Goal: Information Seeking & Learning: Learn about a topic

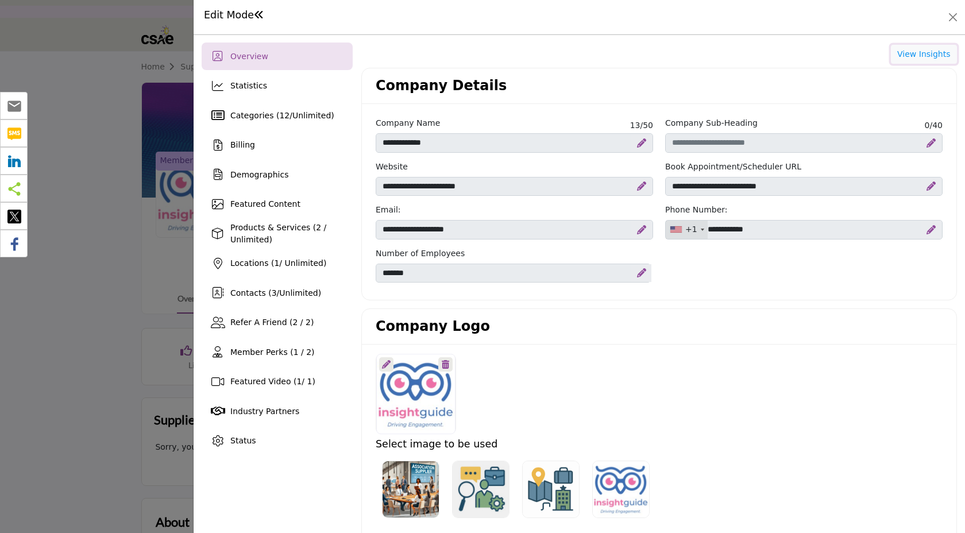
click at [910, 51] on button "View Insights" at bounding box center [924, 55] width 66 height 20
click at [258, 117] on span "Categories ( 12 / Unlimited )" at bounding box center [282, 115] width 104 height 9
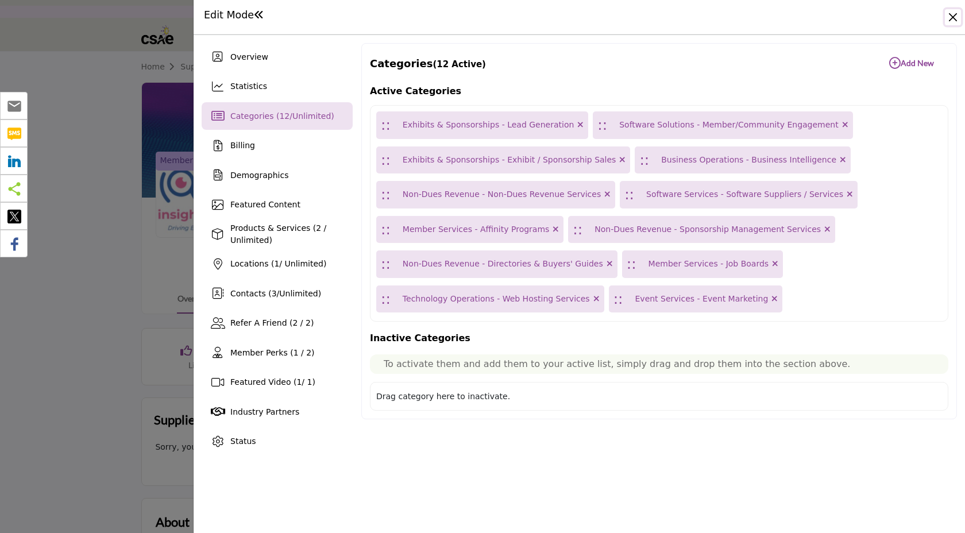
click at [955, 15] on button "Close" at bounding box center [953, 17] width 16 height 16
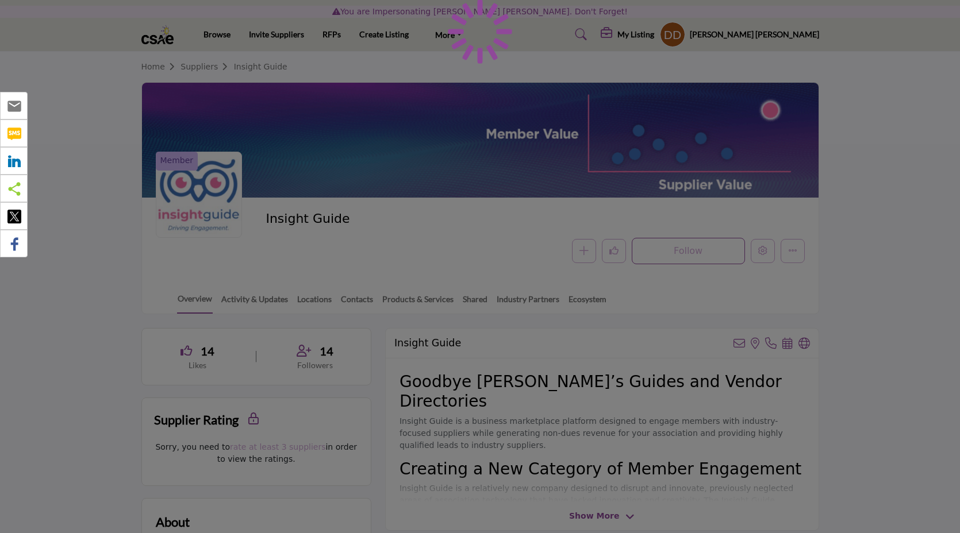
click at [784, 39] on div at bounding box center [480, 266] width 960 height 533
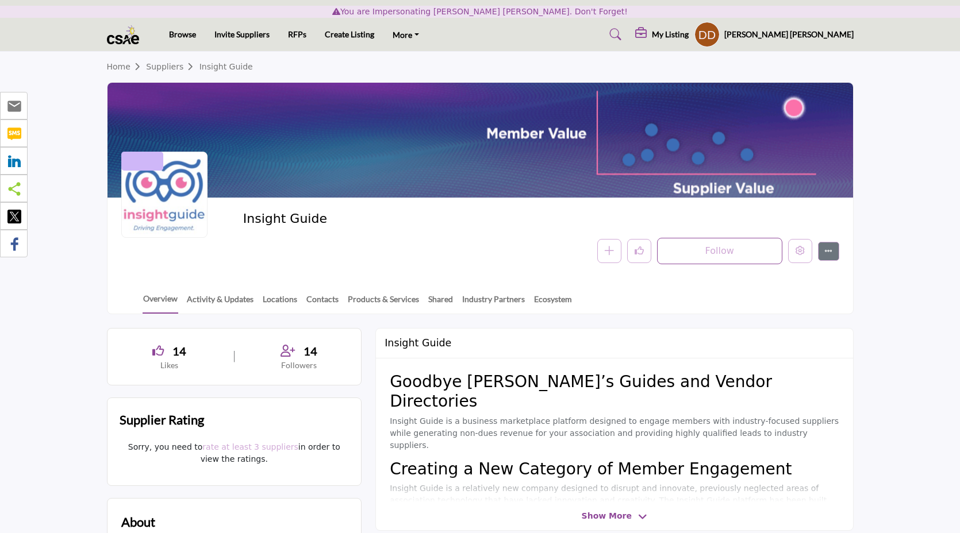
click at [784, 40] on div "Danica Dela Pena Stop Impersonating Password & Security My Profile My Interests…" at bounding box center [773, 34] width 159 height 25
click at [785, 33] on div "Danica Dela Pena Stop Impersonating Password & Security My Profile My Interests…" at bounding box center [773, 34] width 159 height 25
click at [812, 28] on div "Danica Dela Pena Stop Impersonating Password & Security My Profile My Interests…" at bounding box center [773, 34] width 159 height 25
click at [720, 37] on profile-featured-f6c72fce-f477-4da8-8a0a-5576c3709f3e "Show hide supplier dropdown" at bounding box center [706, 34] width 25 height 25
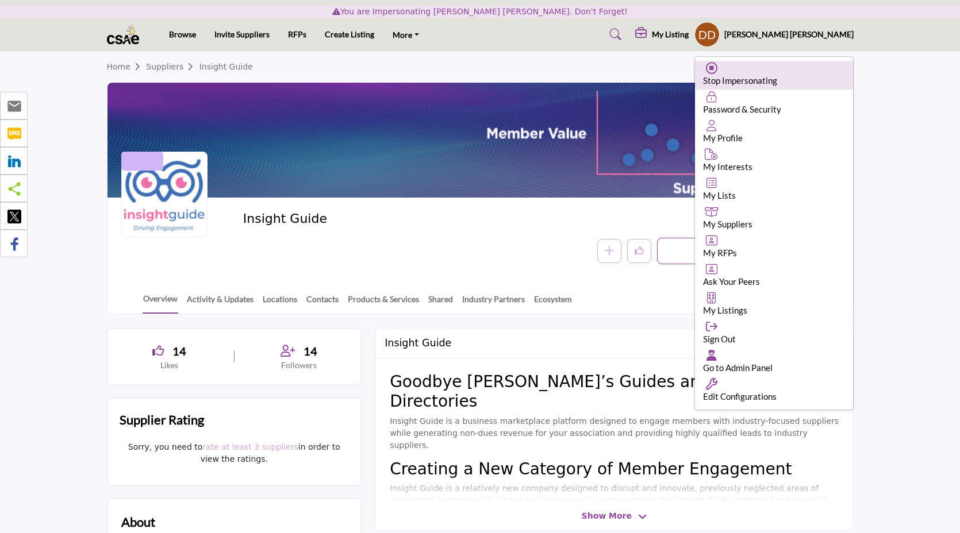
click at [772, 74] on div "Stop Impersonating" at bounding box center [774, 75] width 158 height 29
click at [0, 0] on div at bounding box center [0, 0] width 0 height 0
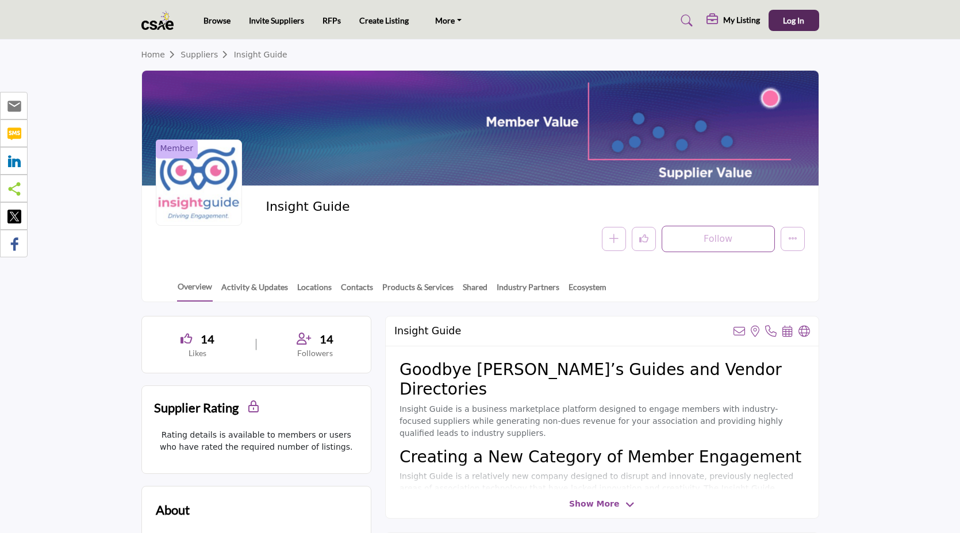
click at [893, 292] on section "Home Suppliers Insight Guide Member Insight Guide Follow Following Message Reco…" at bounding box center [480, 171] width 960 height 263
click at [788, 11] on button "Log In" at bounding box center [793, 20] width 51 height 21
click at [789, 24] on span "Log In" at bounding box center [793, 21] width 21 height 10
click at [789, 22] on span "Log In" at bounding box center [793, 21] width 21 height 10
click at [795, 21] on span "Log In" at bounding box center [793, 21] width 21 height 10
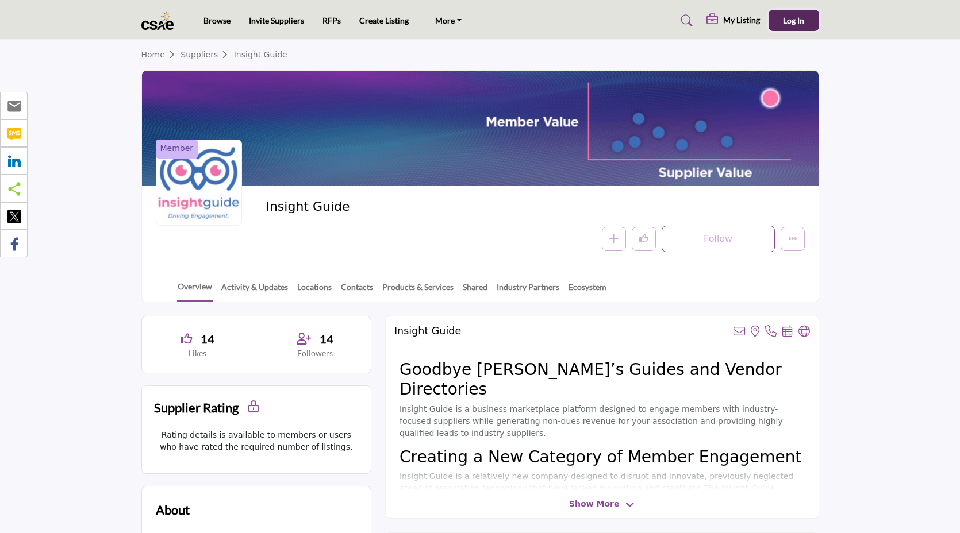
click at [785, 21] on span "Log In" at bounding box center [793, 21] width 21 height 10
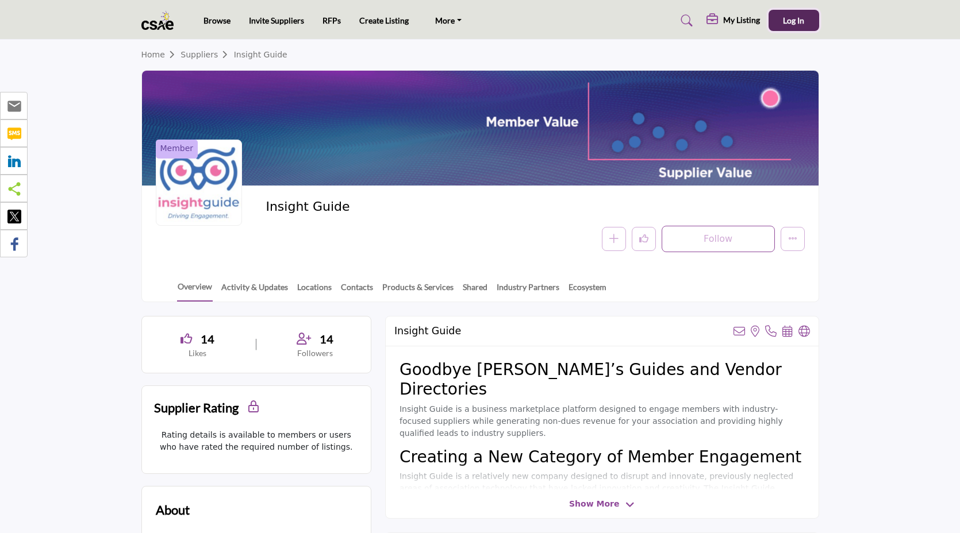
click at [785, 21] on span "Log In" at bounding box center [793, 21] width 21 height 10
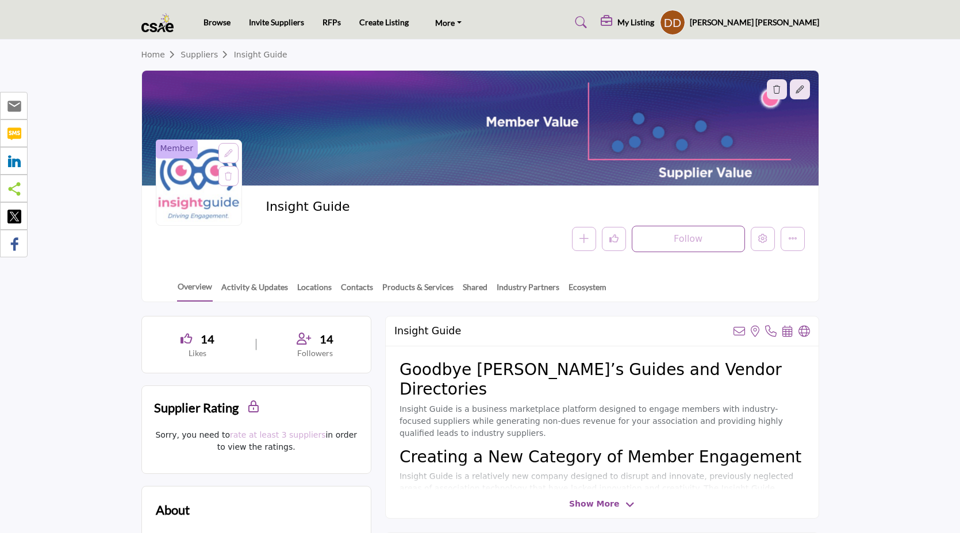
click at [756, 226] on div "Follow Following Message Recommend Add to My Suppliers Phone Number Claim Listi…" at bounding box center [616, 239] width 377 height 26
click at [756, 233] on button "Edit company" at bounding box center [763, 239] width 24 height 24
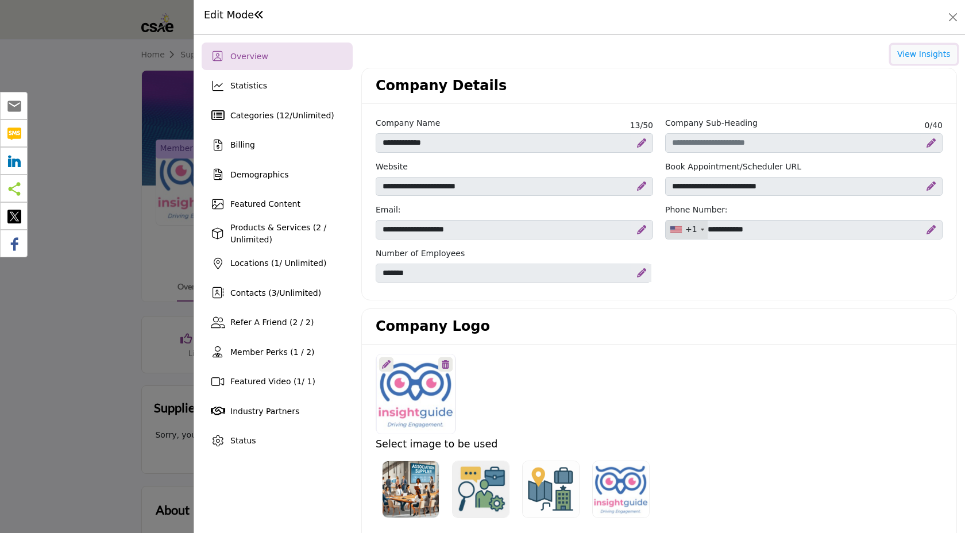
click at [911, 51] on button "View Insights" at bounding box center [924, 55] width 66 height 20
